Goal: Task Accomplishment & Management: Manage account settings

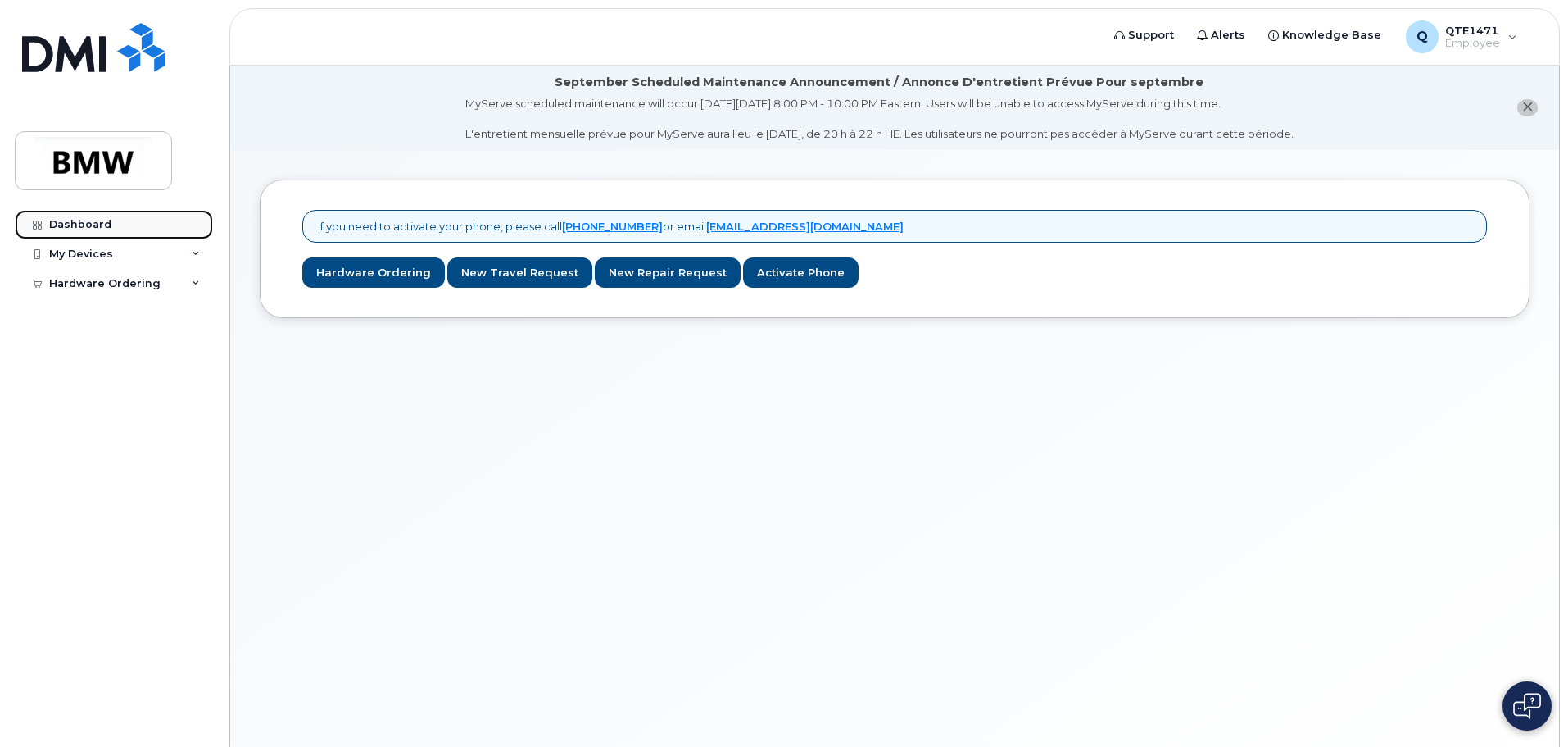
click at [107, 227] on div "Dashboard" at bounding box center [80, 225] width 63 height 13
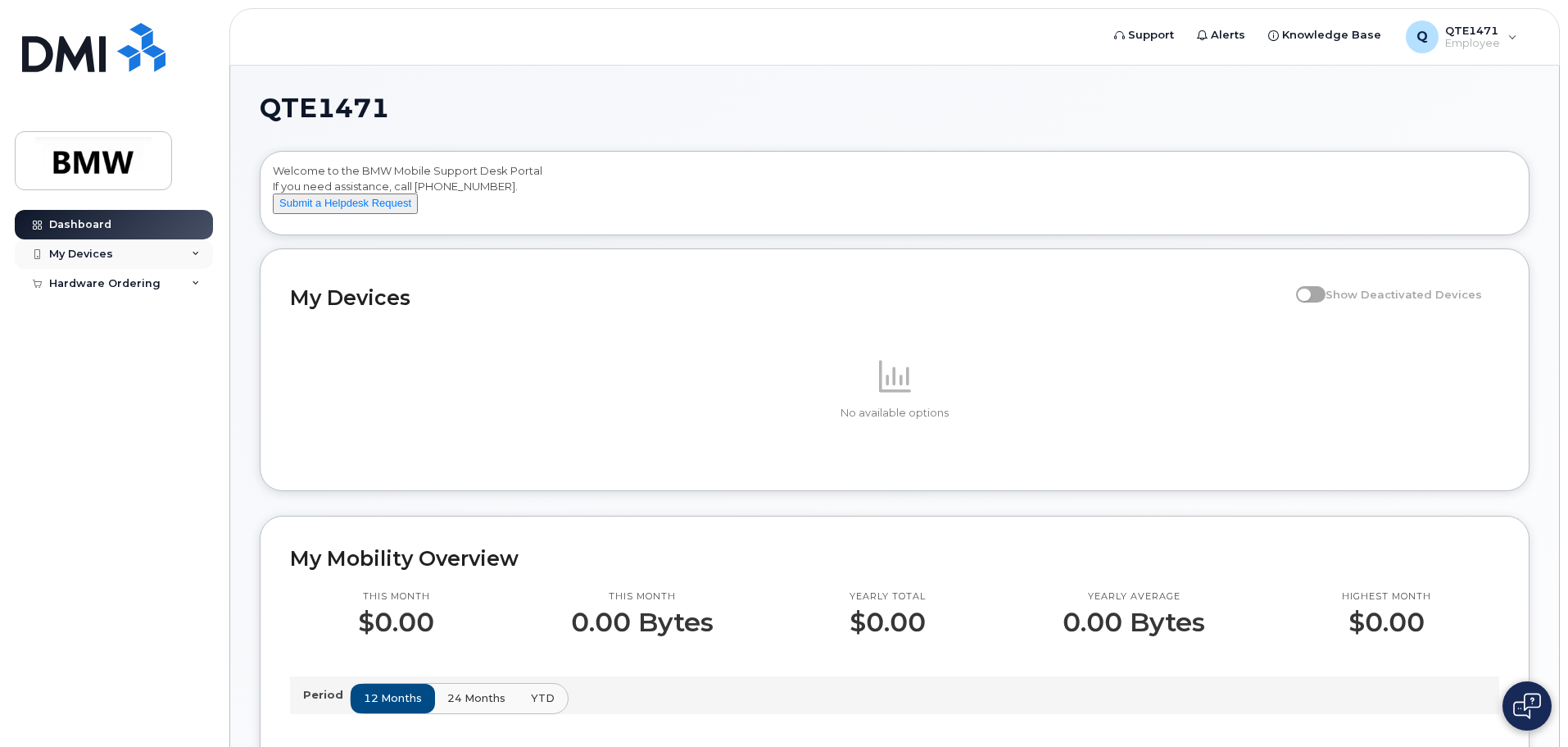
click at [196, 252] on icon at bounding box center [196, 254] width 8 height 8
click at [110, 278] on div "Add Device" at bounding box center [88, 285] width 65 height 15
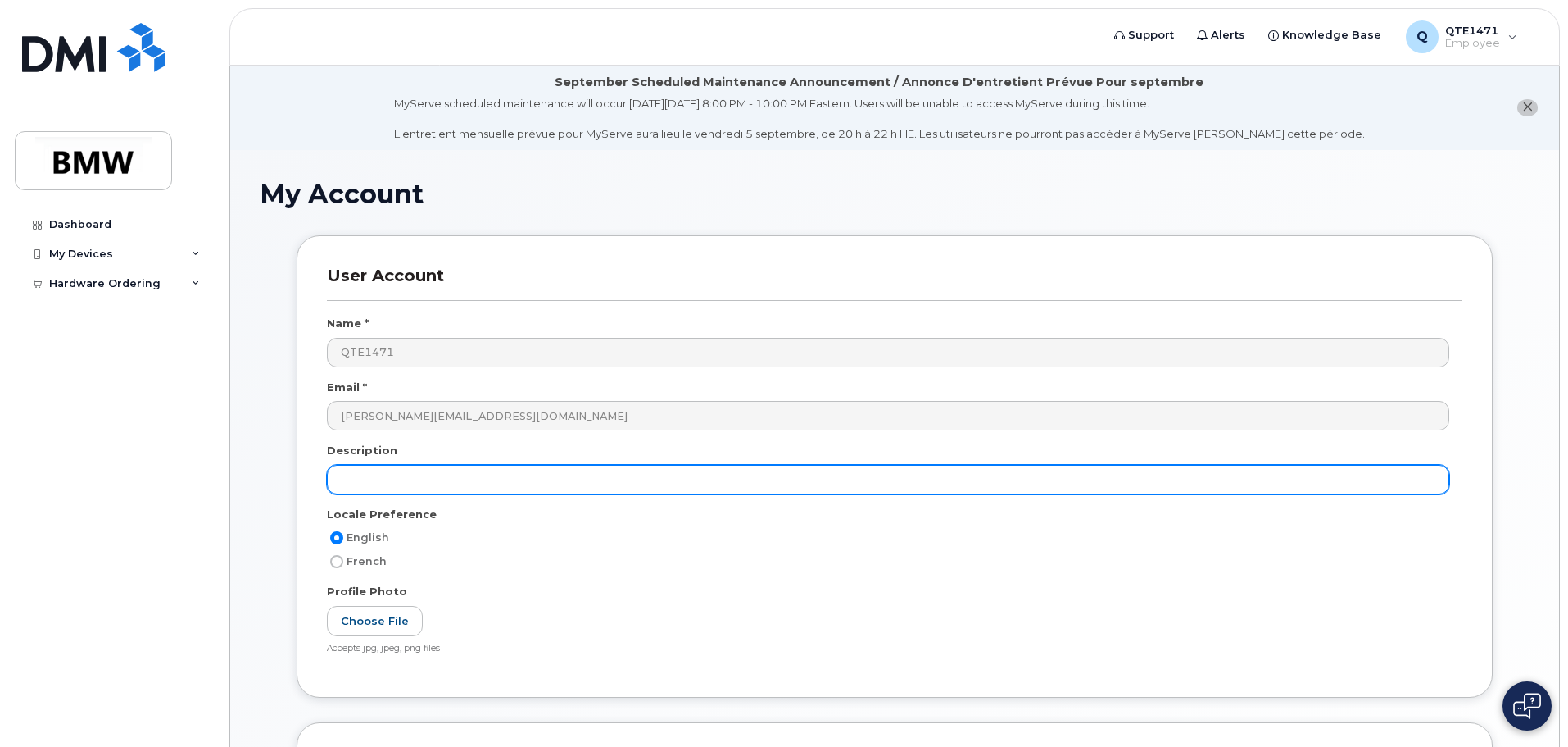
click at [550, 388] on div "Email *" at bounding box center [894, 390] width 1136 height 22
click at [552, 478] on input "text" at bounding box center [888, 479] width 1123 height 30
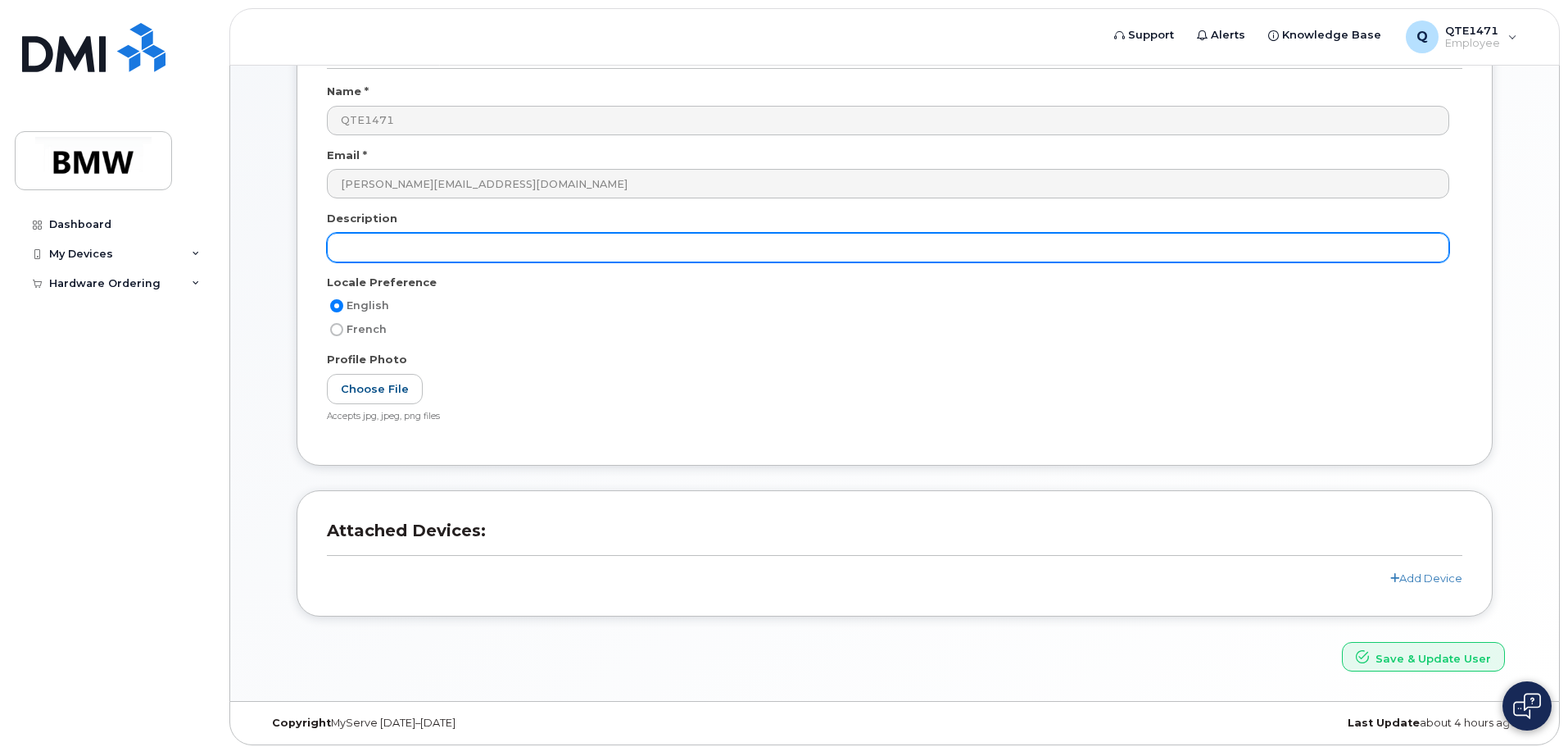
scroll to position [239, 0]
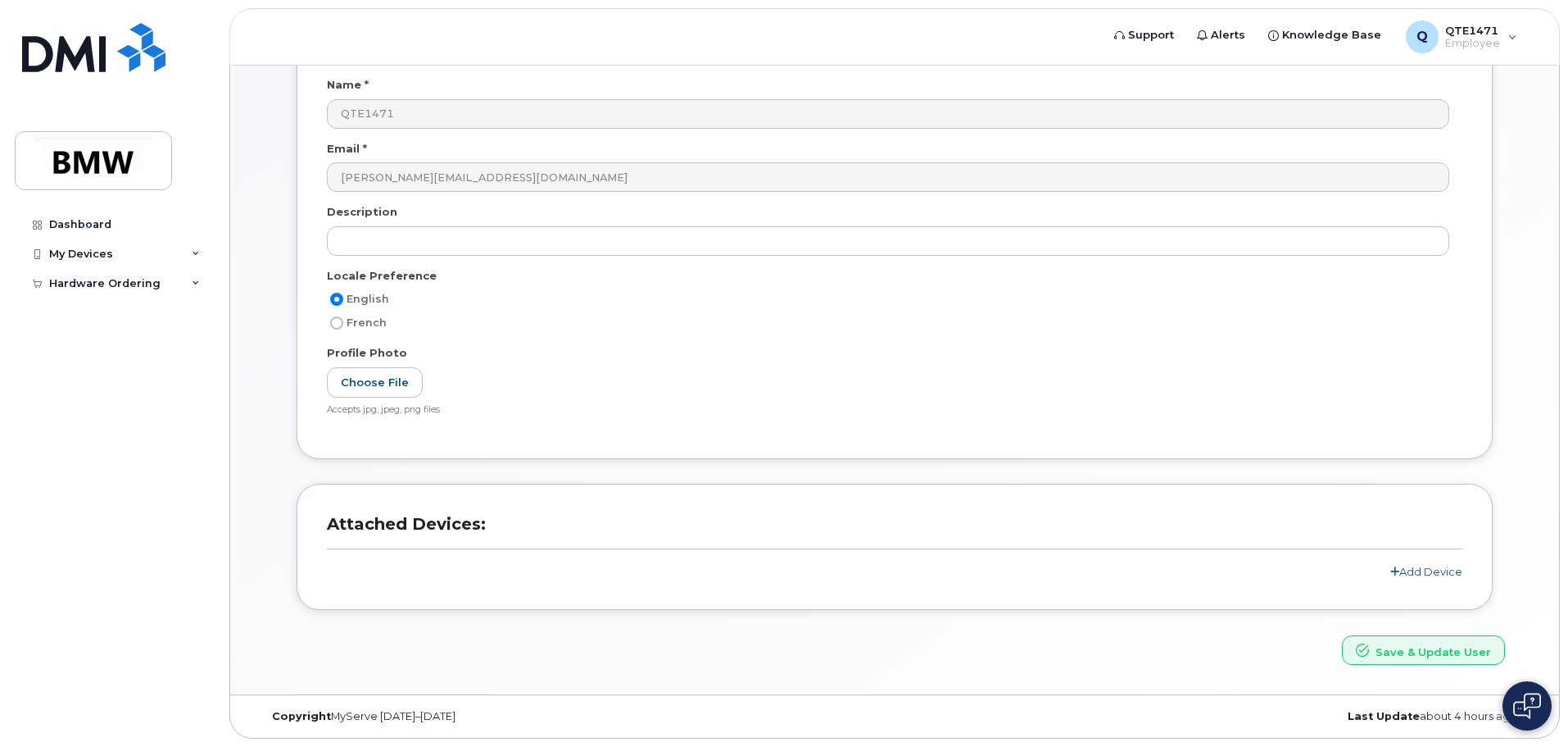
click at [1401, 573] on link "Add Device" at bounding box center [1426, 571] width 72 height 13
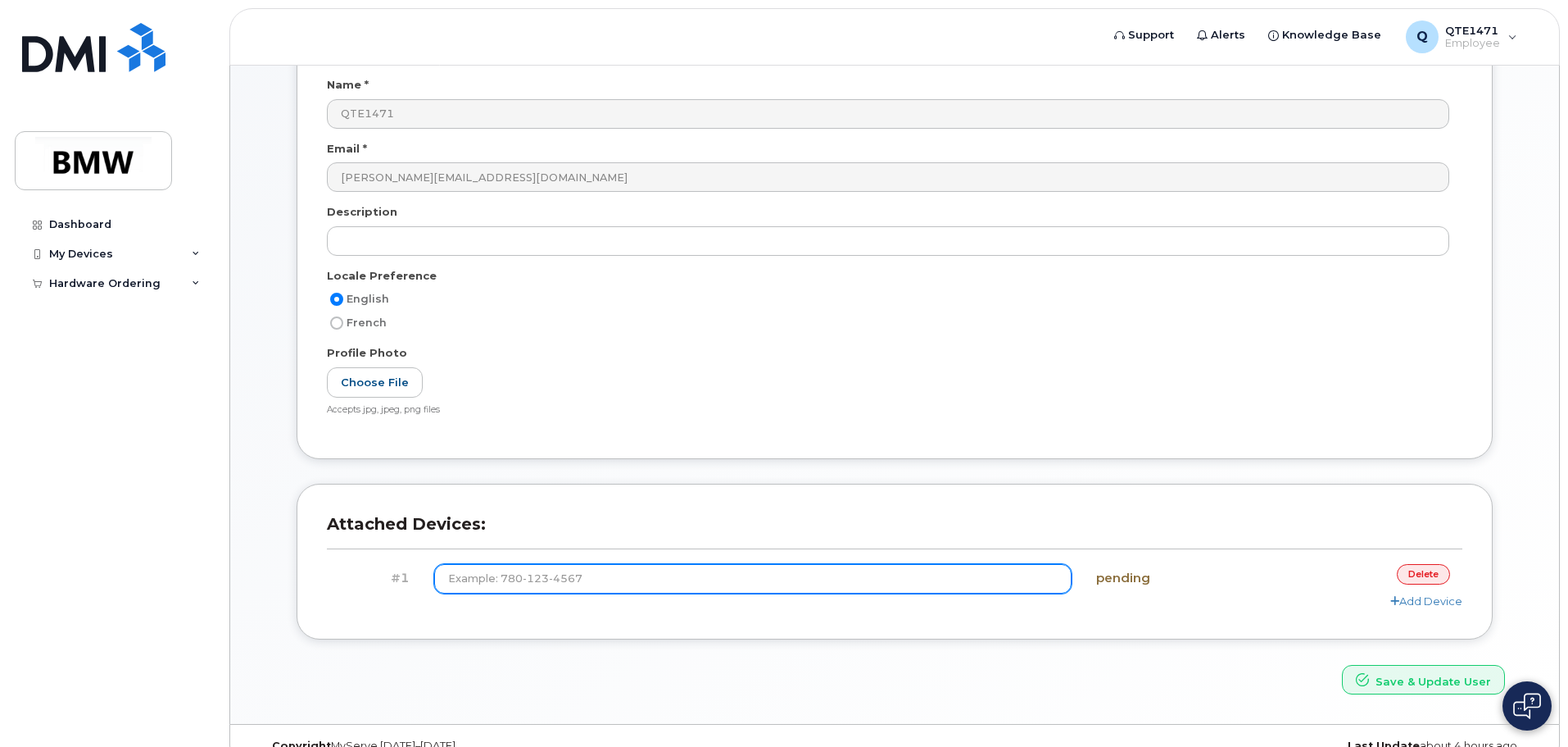
click at [704, 570] on input at bounding box center [753, 579] width 638 height 30
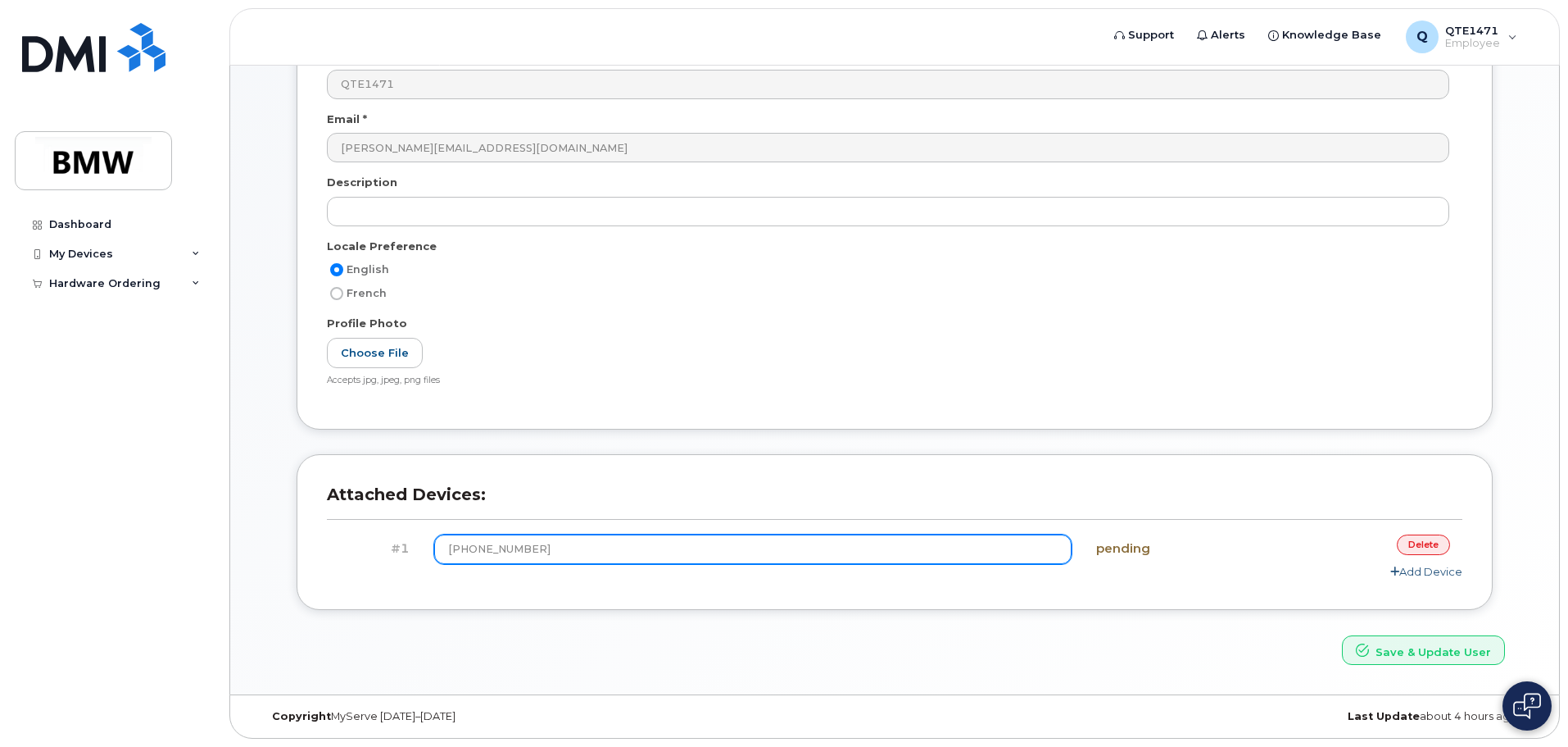
type input "(864) 386-4876"
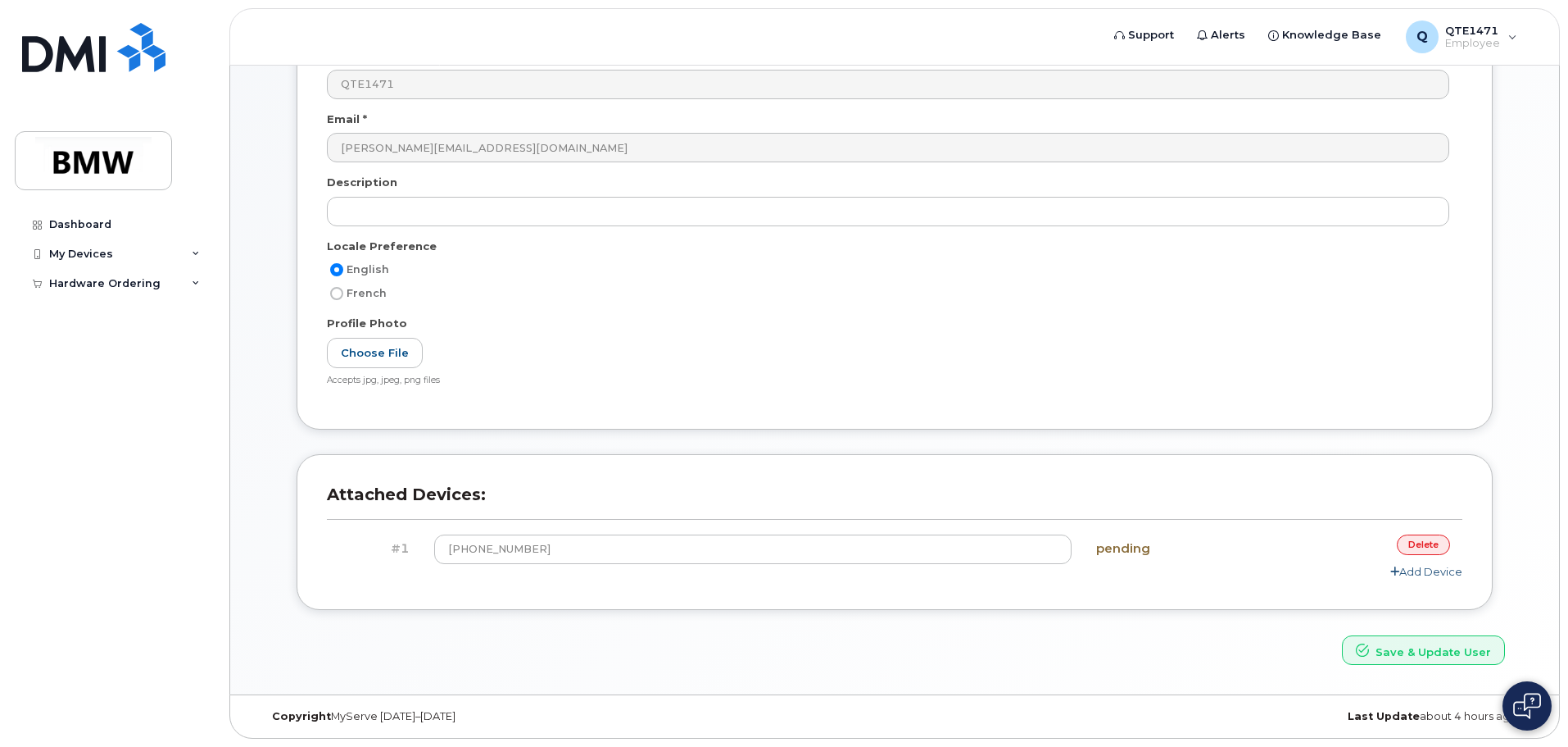
click at [1430, 570] on link "Add Device" at bounding box center [1426, 571] width 72 height 13
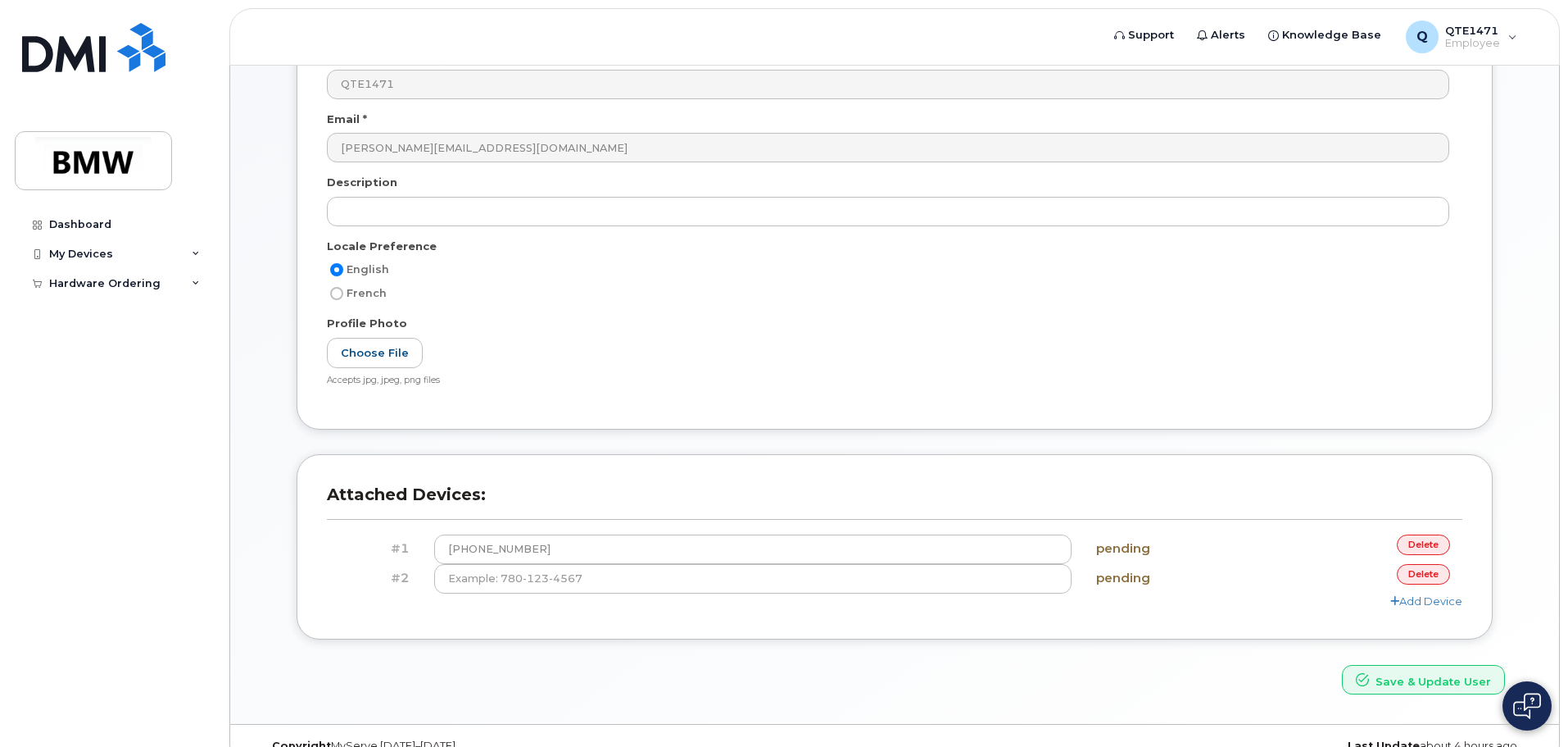
click at [1405, 575] on link "delete" at bounding box center [1423, 574] width 53 height 21
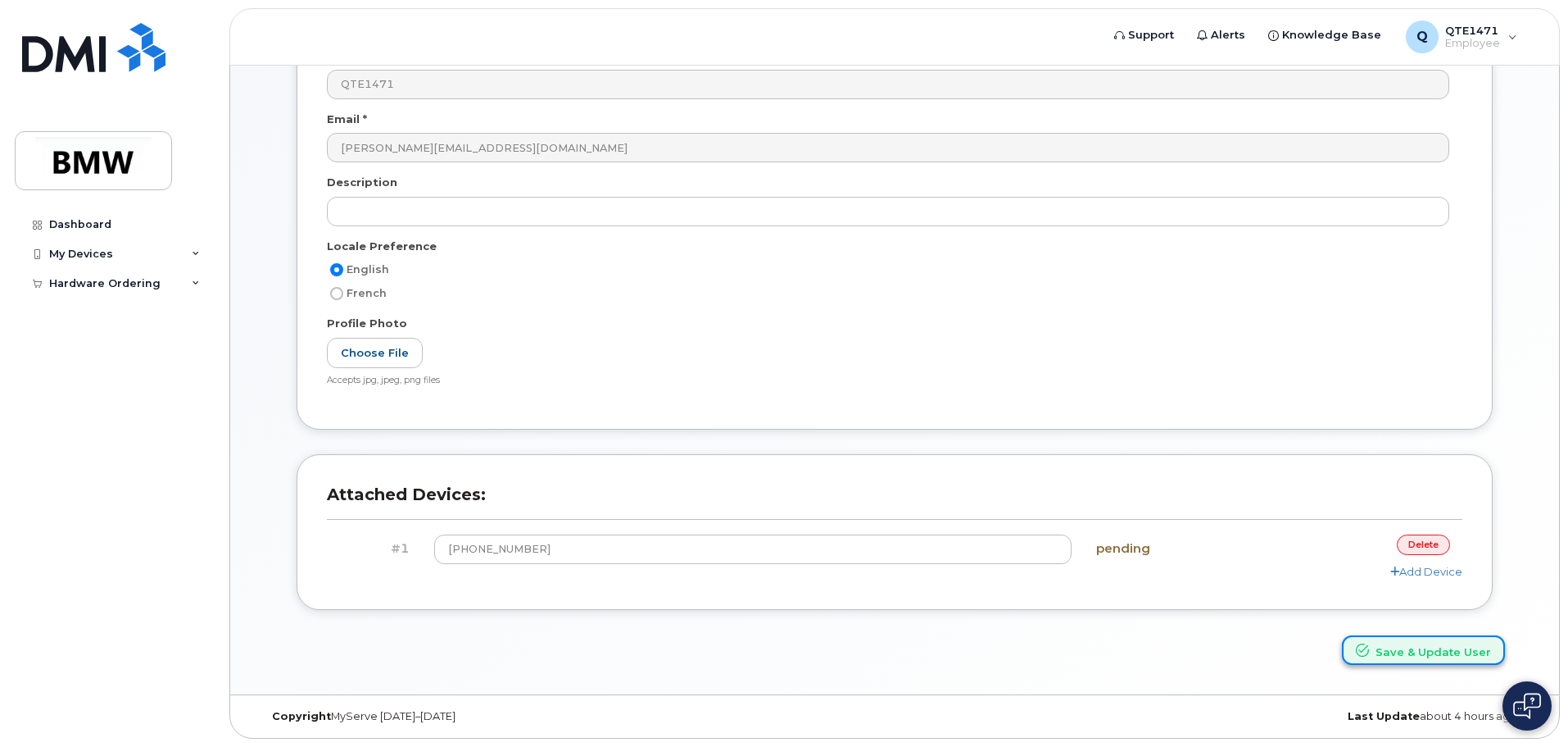
click at [1384, 655] on button "Save & Update User" at bounding box center [1423, 651] width 163 height 30
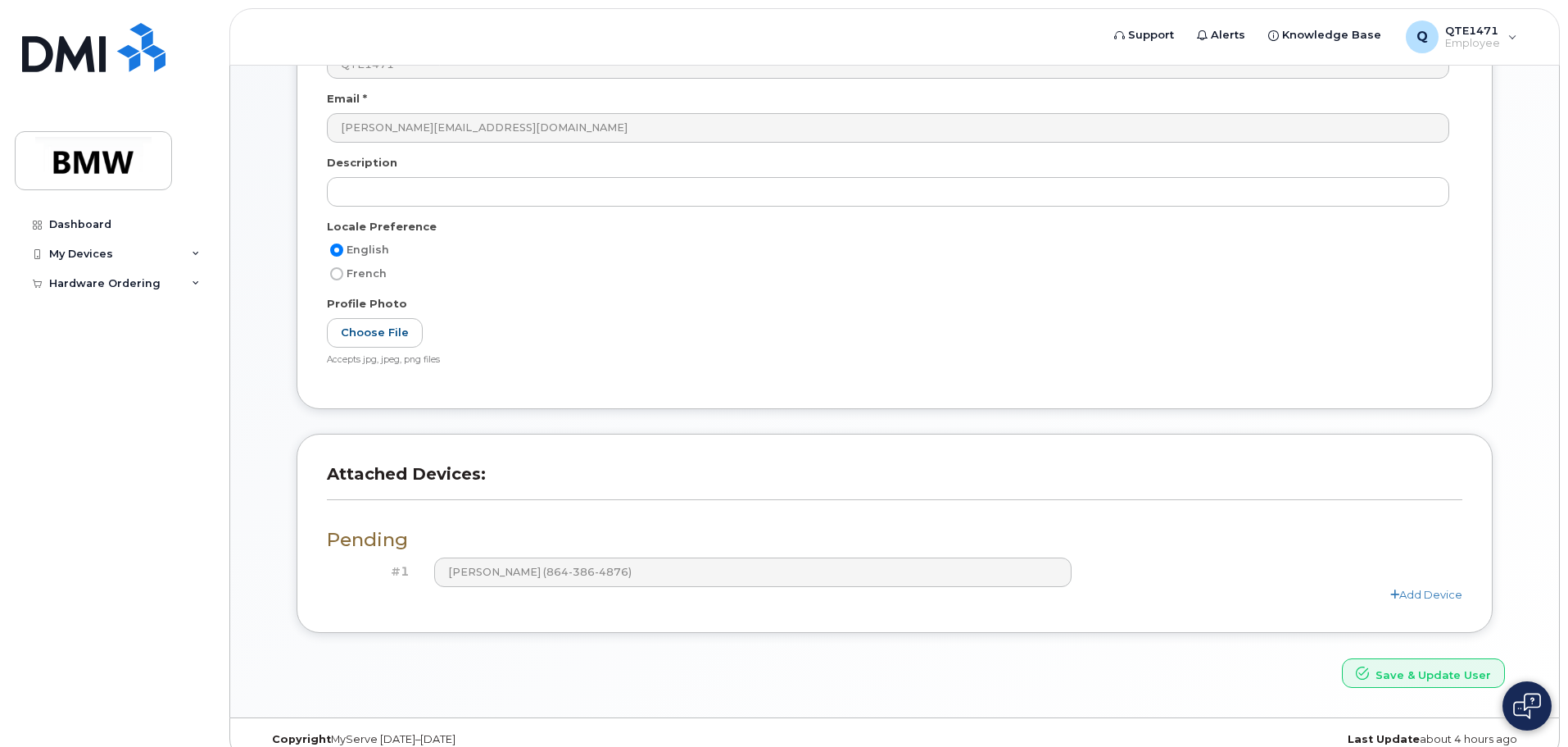
scroll to position [381, 0]
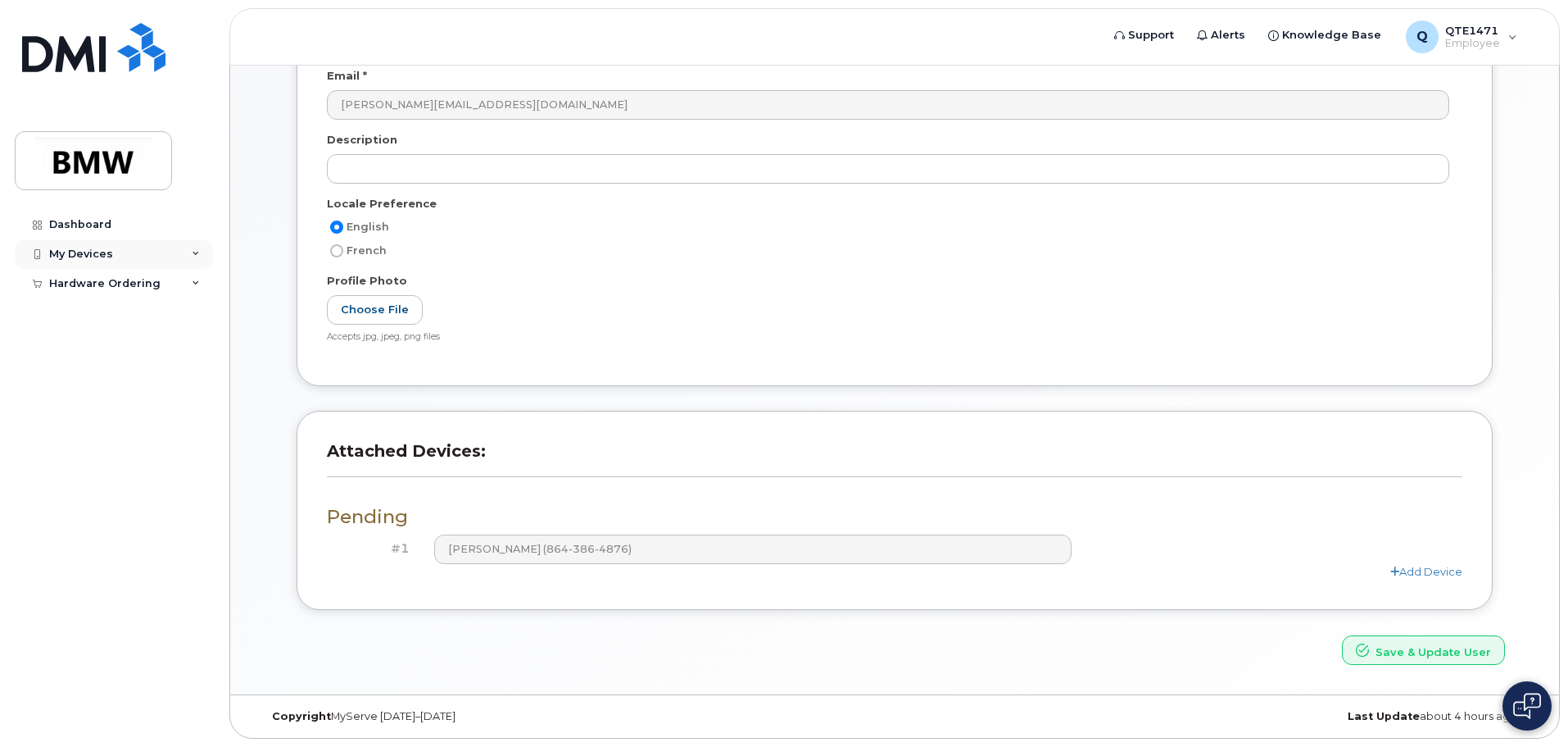
click at [98, 248] on div "My Devices" at bounding box center [81, 254] width 64 height 13
click at [89, 232] on link "Dashboard" at bounding box center [114, 225] width 198 height 30
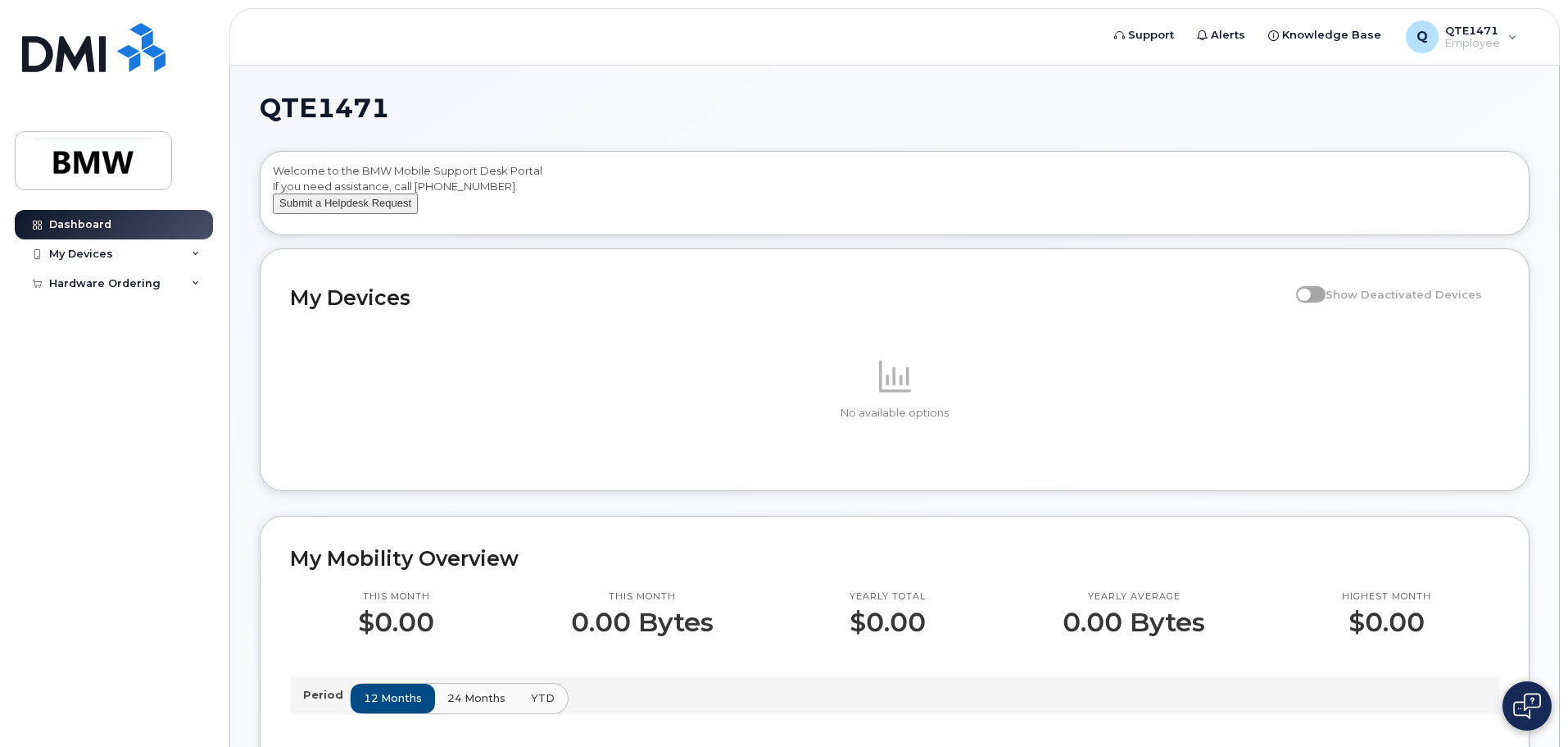
click at [392, 214] on button "Submit a Helpdesk Request" at bounding box center [345, 204] width 145 height 21
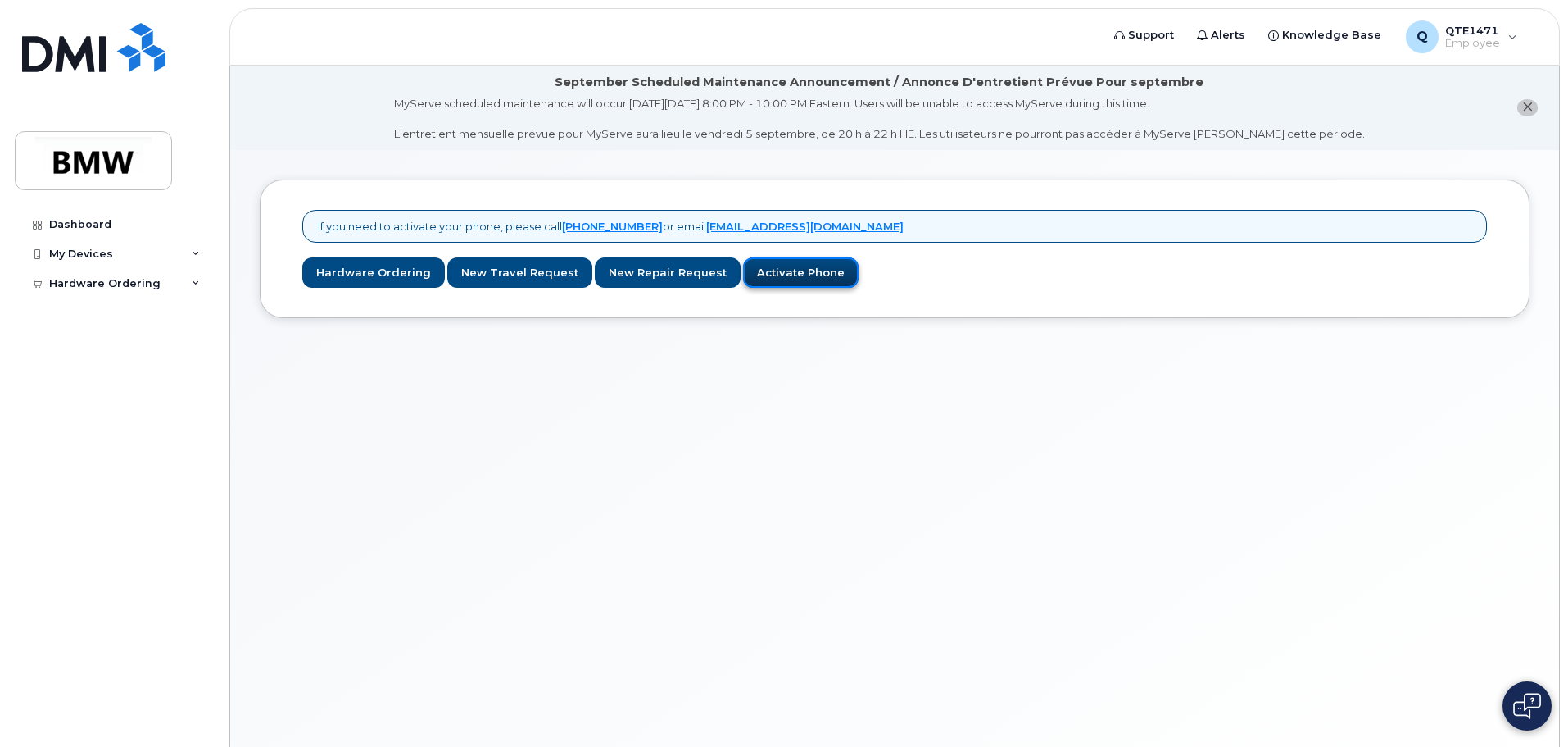
click at [778, 278] on link "Activate Phone" at bounding box center [800, 272] width 115 height 30
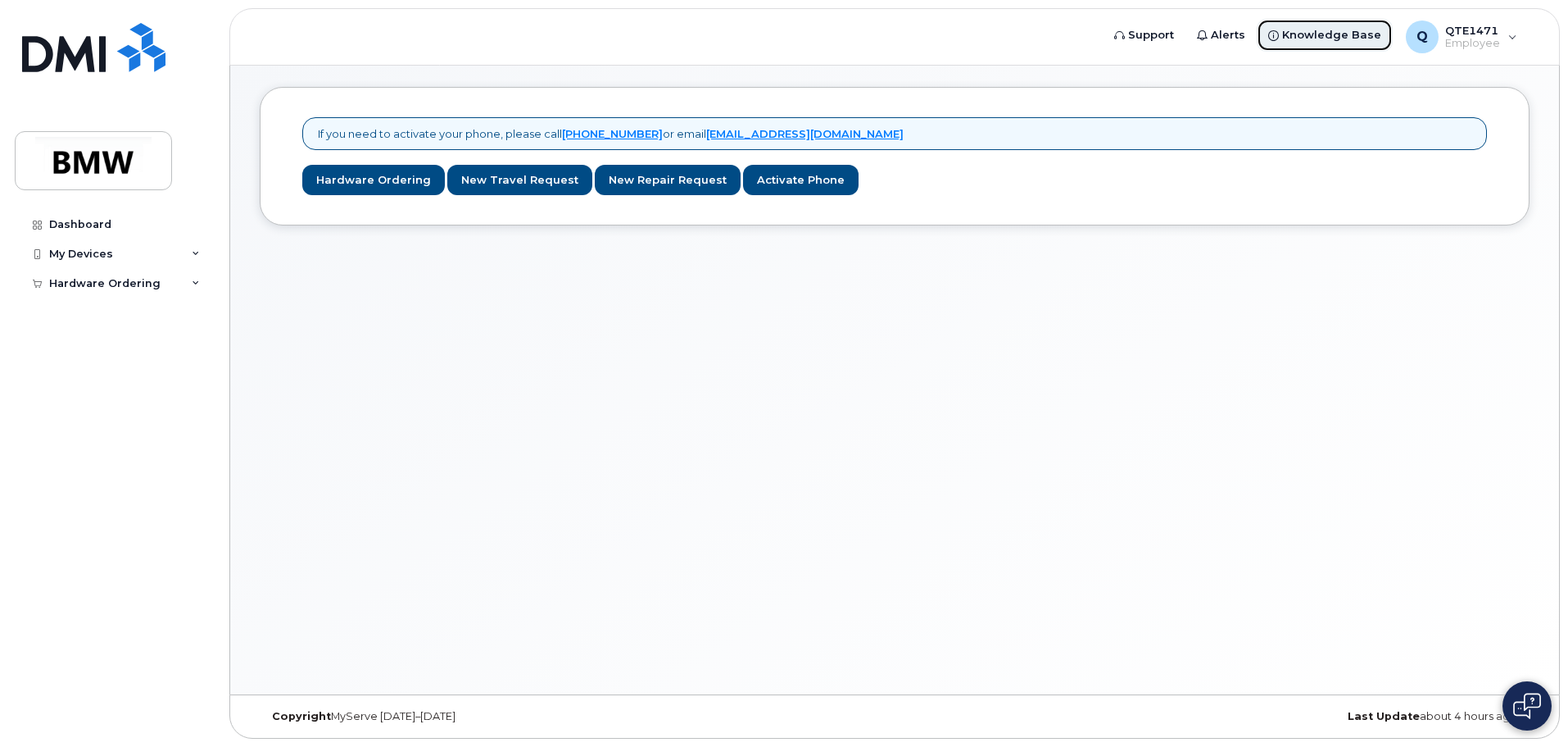
click at [1355, 44] on link "Knowledge Base" at bounding box center [1324, 35] width 136 height 33
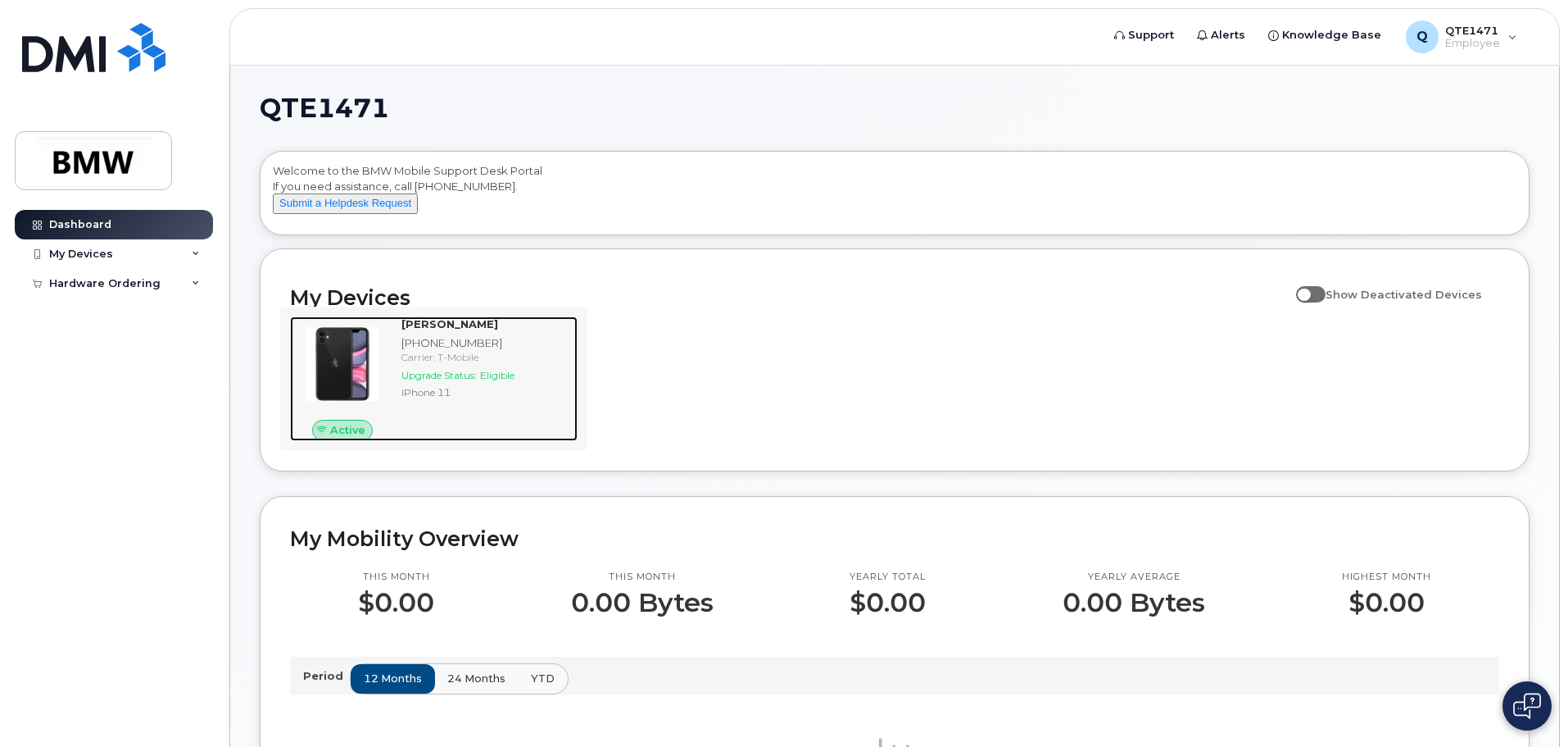
click at [428, 381] on span "Upgrade Status:" at bounding box center [439, 374] width 76 height 12
